Goal: Navigation & Orientation: Find specific page/section

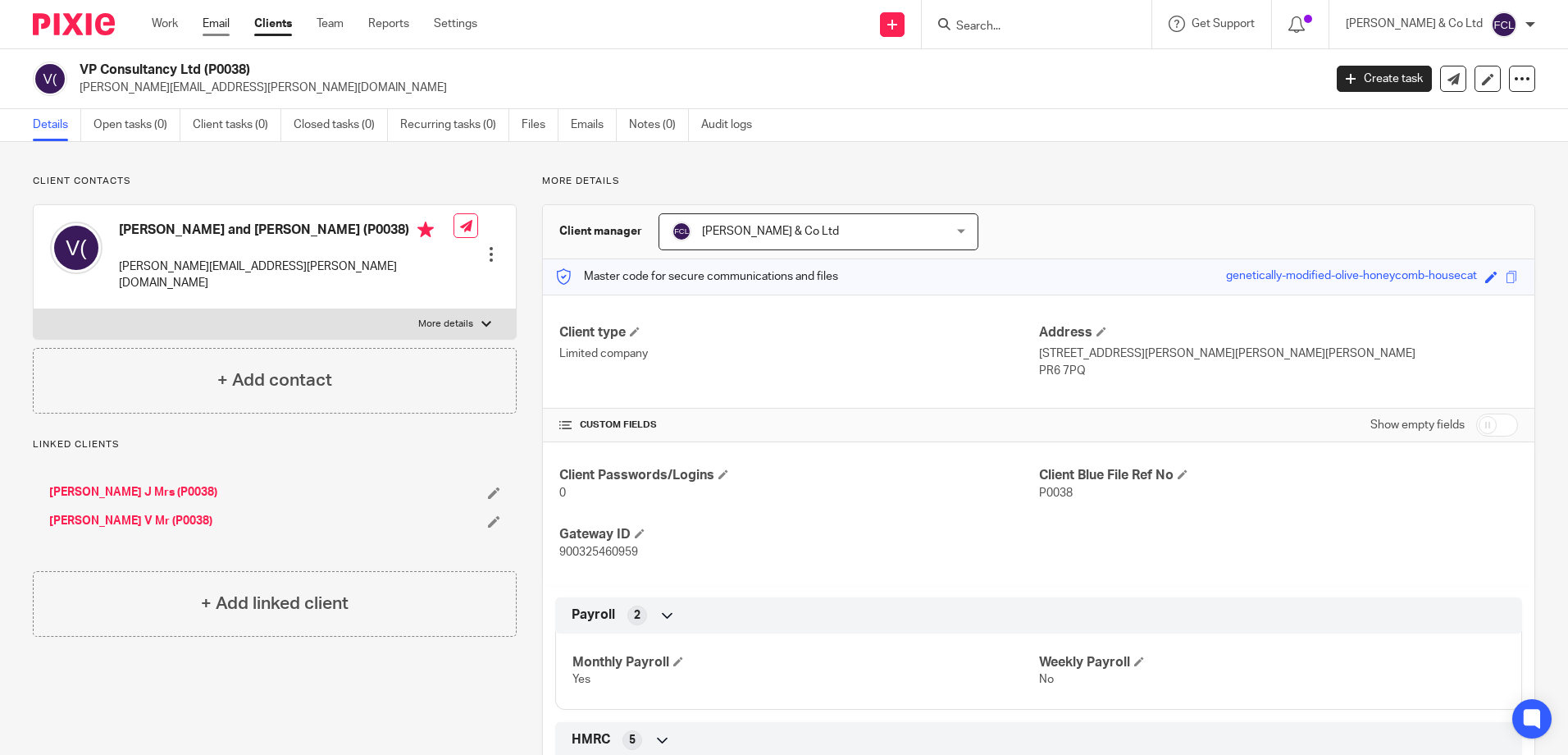
click at [226, 30] on link "Email" at bounding box center [216, 23] width 27 height 16
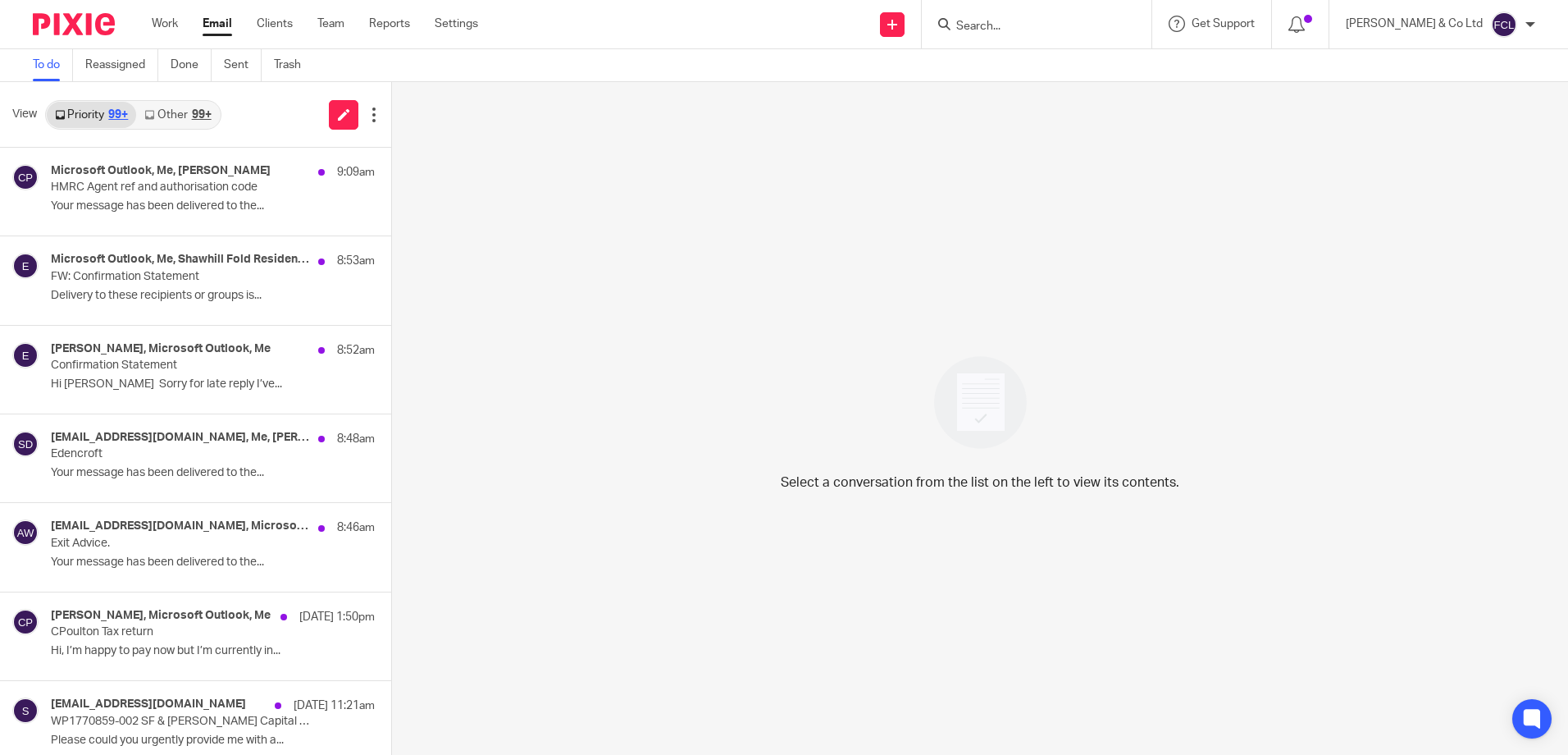
click at [221, 30] on link "Email" at bounding box center [217, 23] width 30 height 16
click at [241, 64] on link "Sent" at bounding box center [242, 65] width 38 height 32
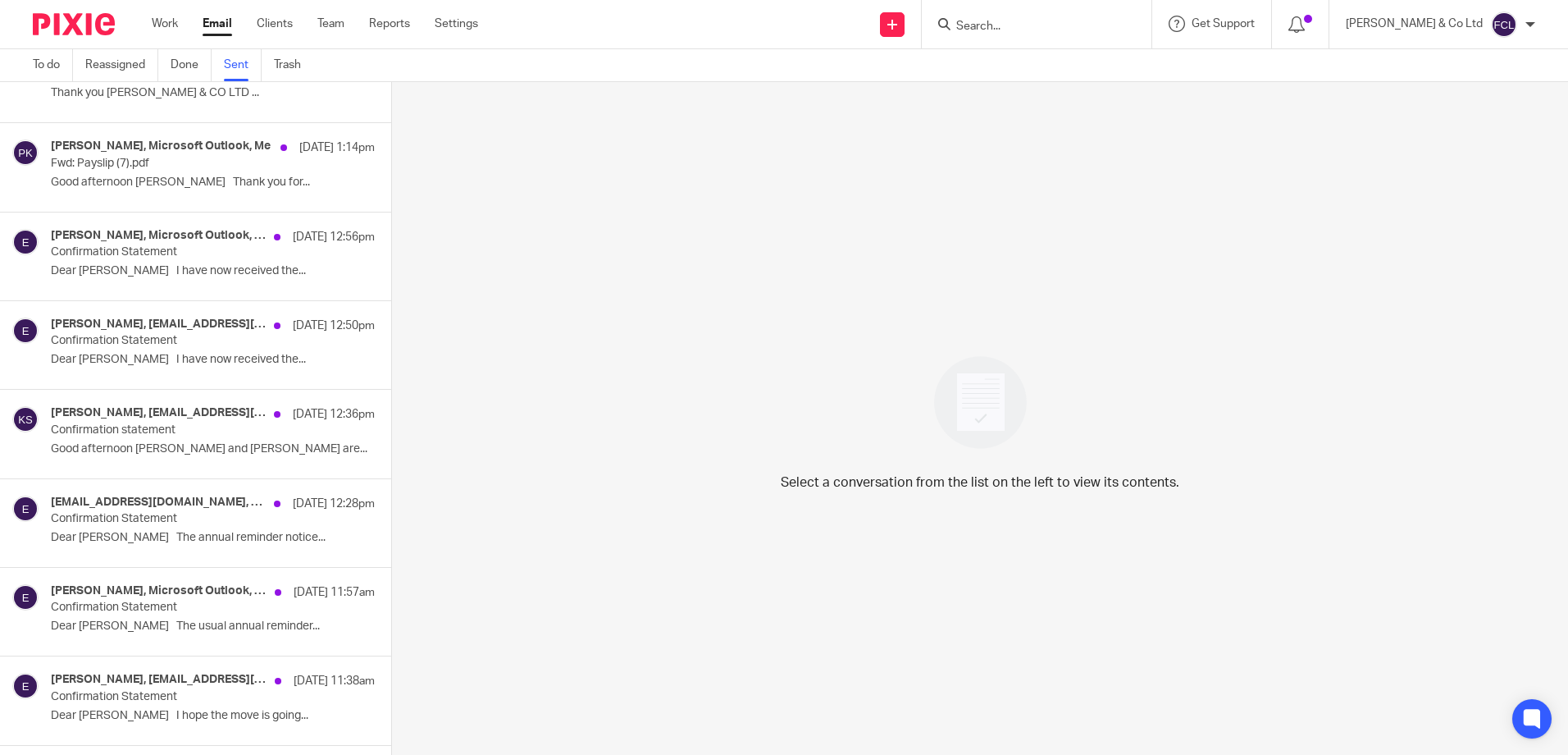
scroll to position [575, 0]
